Goal: Information Seeking & Learning: Find specific fact

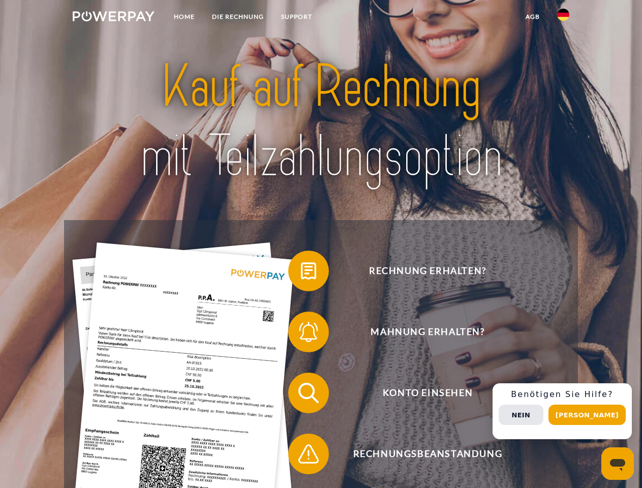
click at [113, 18] on img at bounding box center [114, 16] width 82 height 10
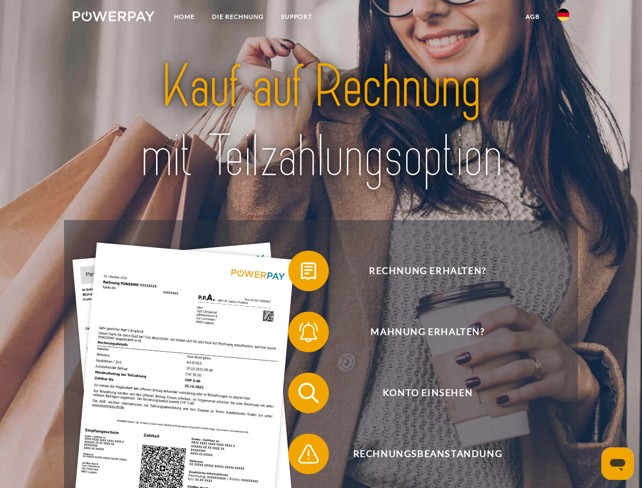
click at [564, 18] on img at bounding box center [563, 15] width 12 height 12
click at [533, 17] on link "agb" at bounding box center [533, 17] width 32 height 18
click at [301, 273] on span at bounding box center [293, 271] width 51 height 51
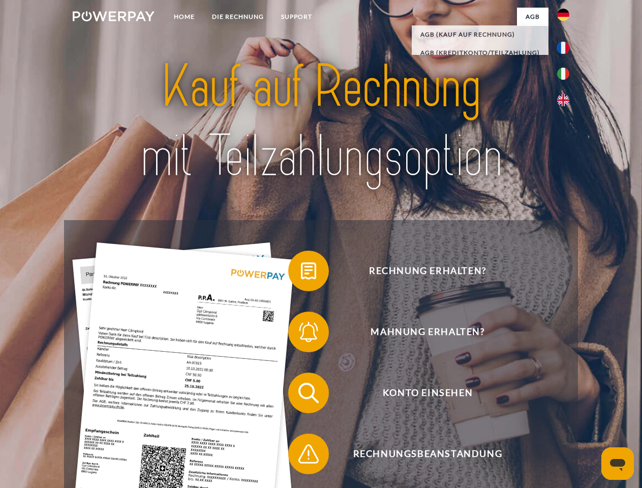
click at [301, 334] on span at bounding box center [293, 332] width 51 height 51
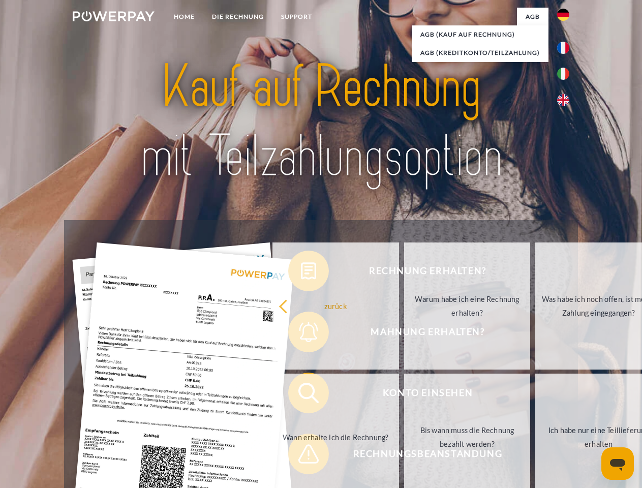
click at [404, 395] on link "Bis wann muss die Rechnung bezahlt werden?" at bounding box center [467, 437] width 127 height 127
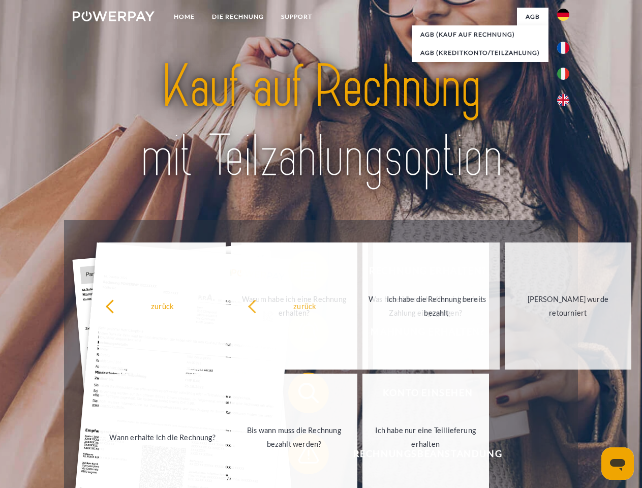
click at [301, 456] on span at bounding box center [293, 454] width 51 height 51
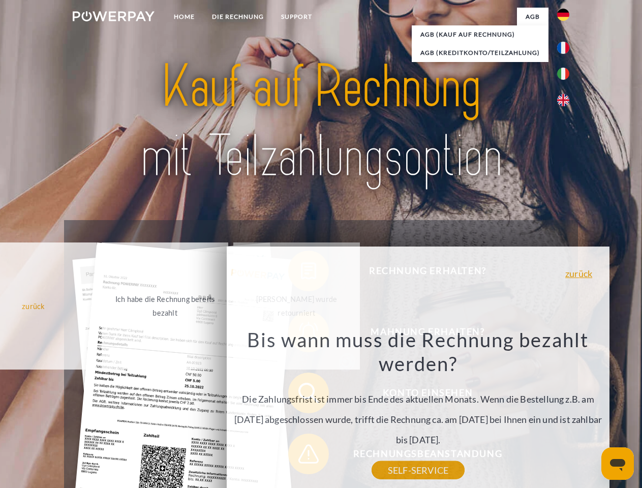
click at [566, 412] on div "Rechnung erhalten? Mahnung erhalten? Konto einsehen" at bounding box center [321, 423] width 514 height 407
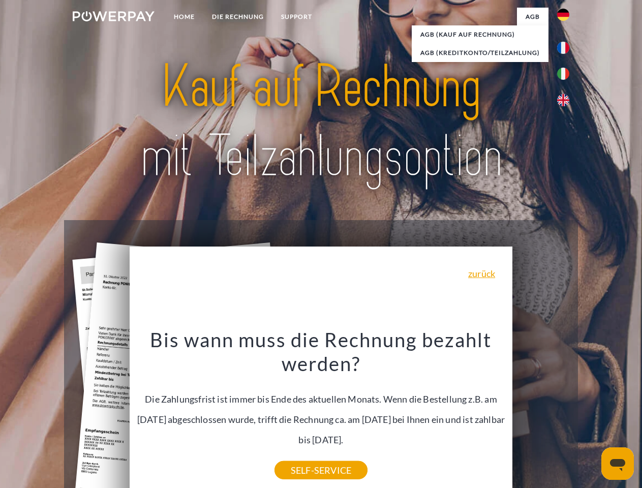
click at [541, 414] on span "Konto einsehen" at bounding box center [427, 393] width 249 height 41
click at [591, 415] on header "Home DIE RECHNUNG SUPPORT" at bounding box center [321, 351] width 642 height 702
